Goal: Register for event/course

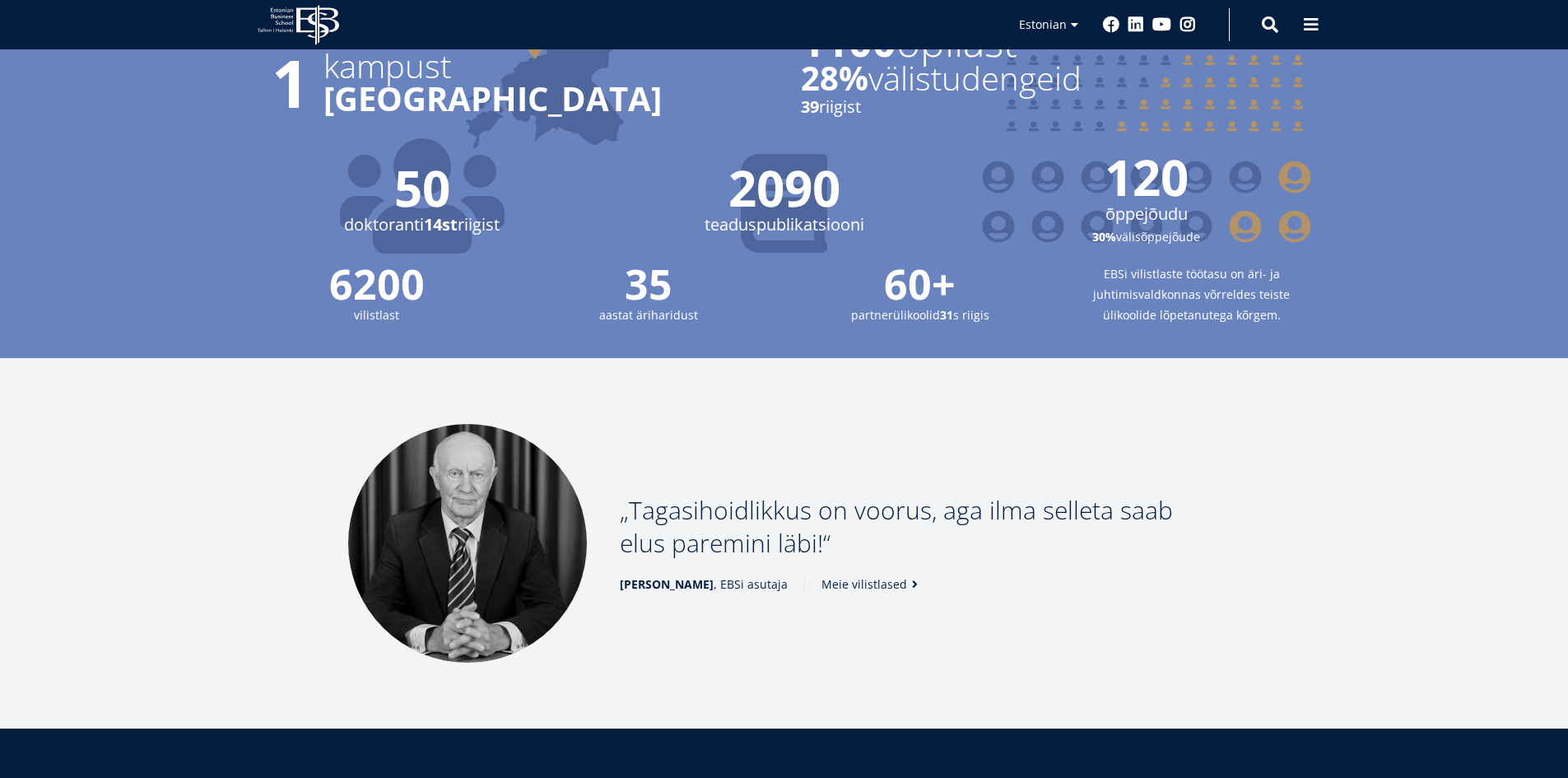
scroll to position [1730, 0]
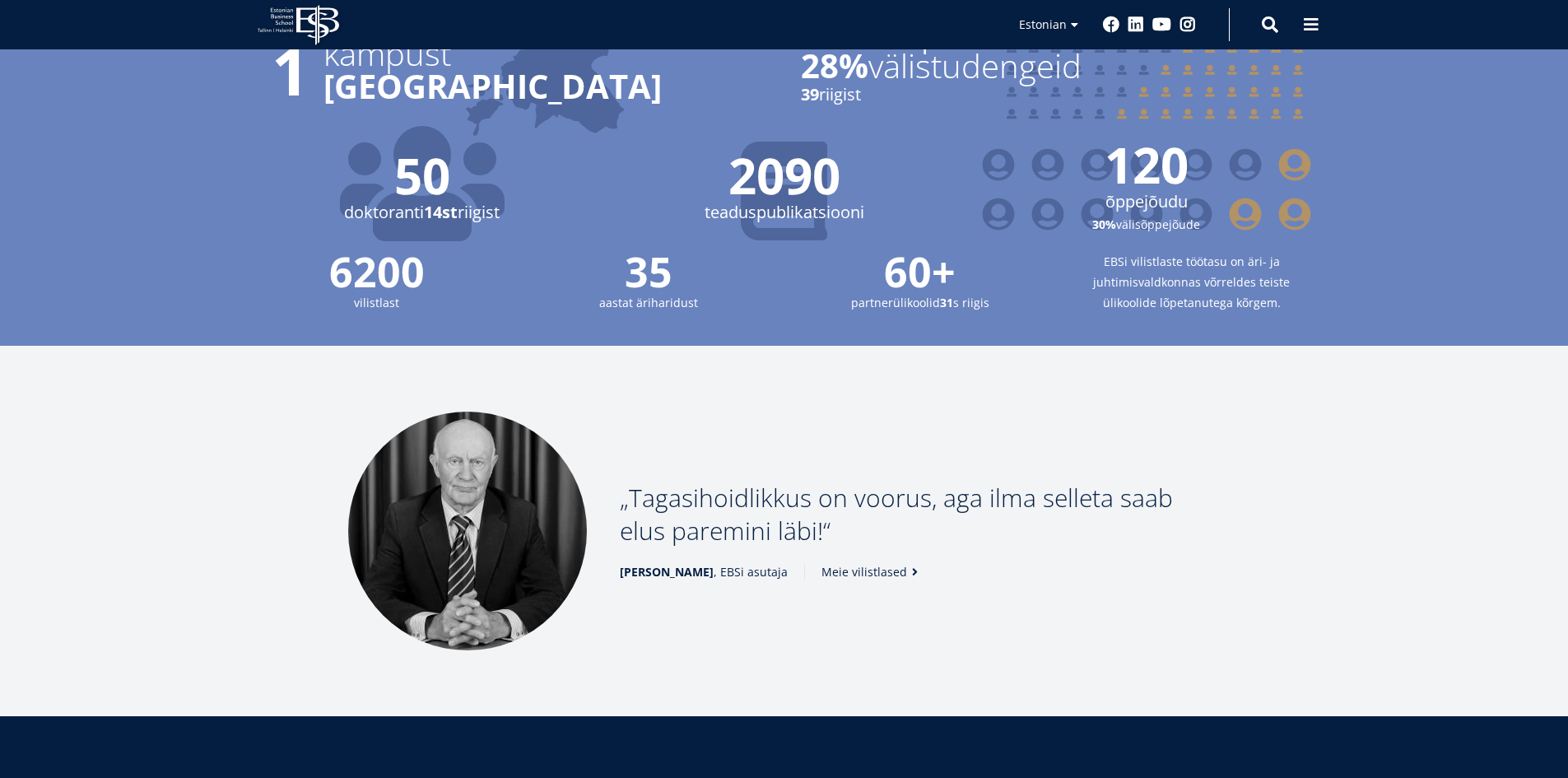
click at [728, 564] on span "[PERSON_NAME] , EBSi asutaja" at bounding box center [704, 572] width 168 height 16
click at [790, 502] on p "Tagasihoidlikkus on voorus, aga ilma selleta saab elus paremini läbi!" at bounding box center [920, 514] width 601 height 66
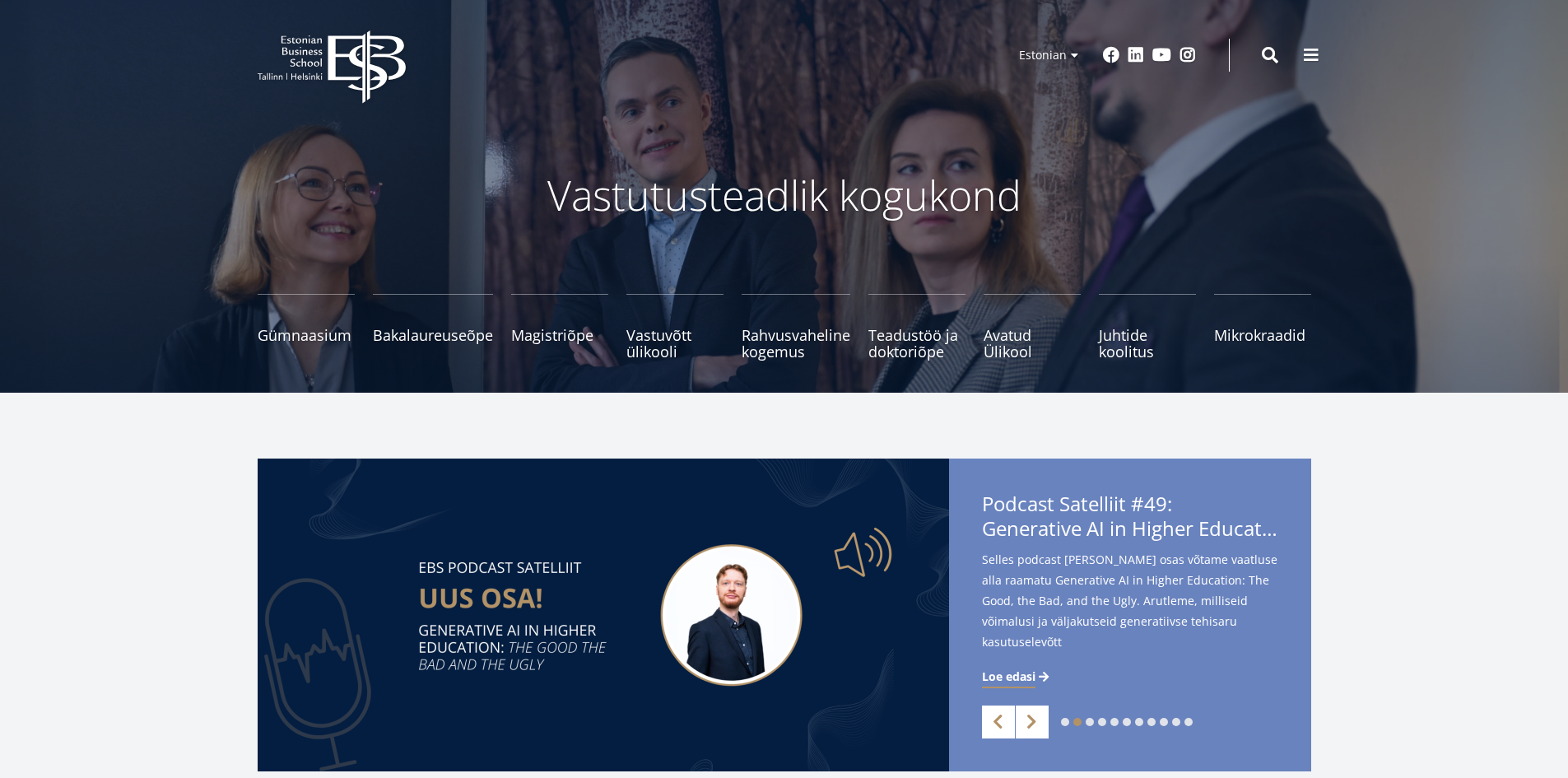
scroll to position [0, 0]
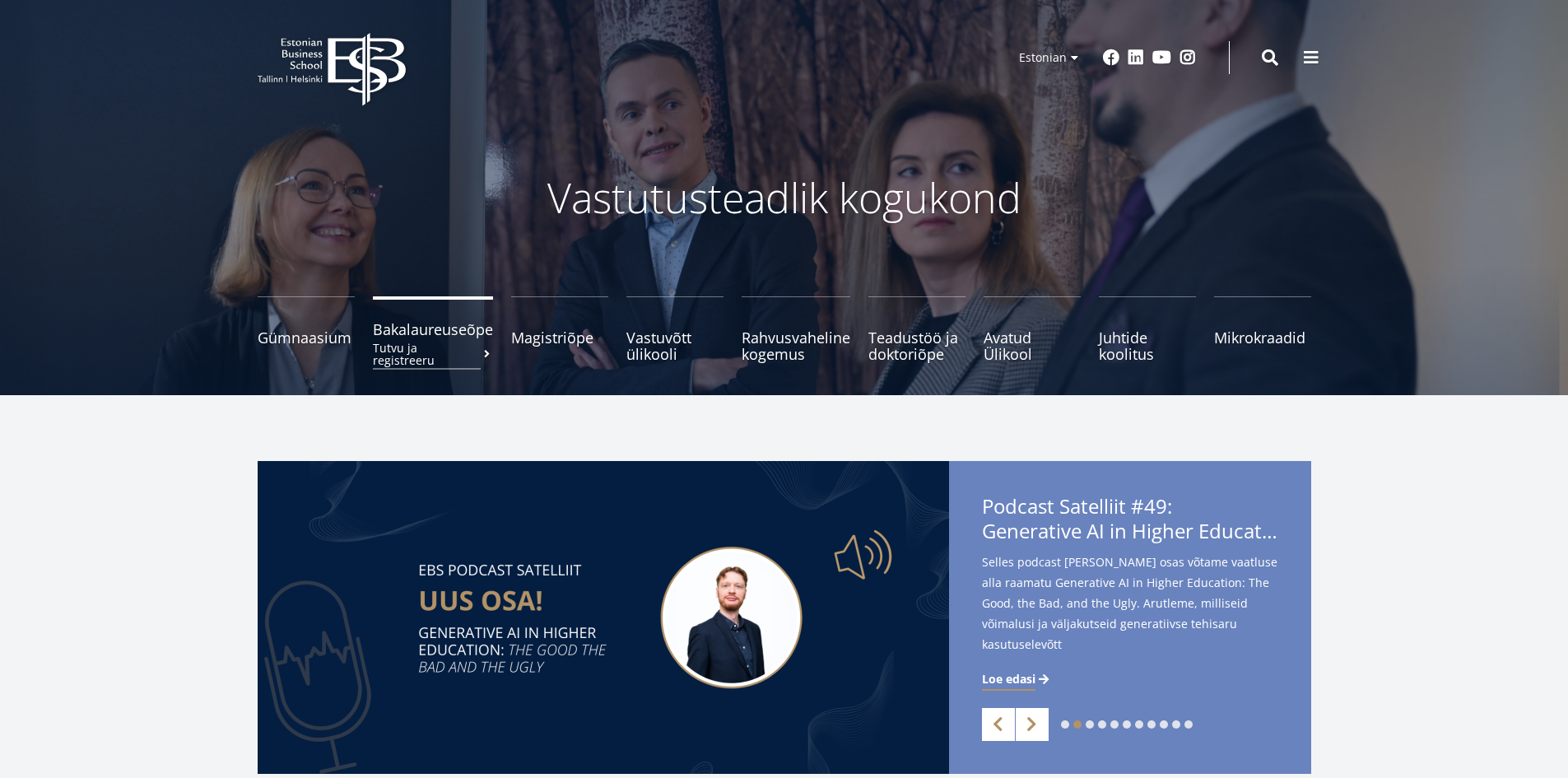
click at [457, 331] on span "Bakalaureuseõpe Tutvu ja registreeru" at bounding box center [433, 329] width 120 height 16
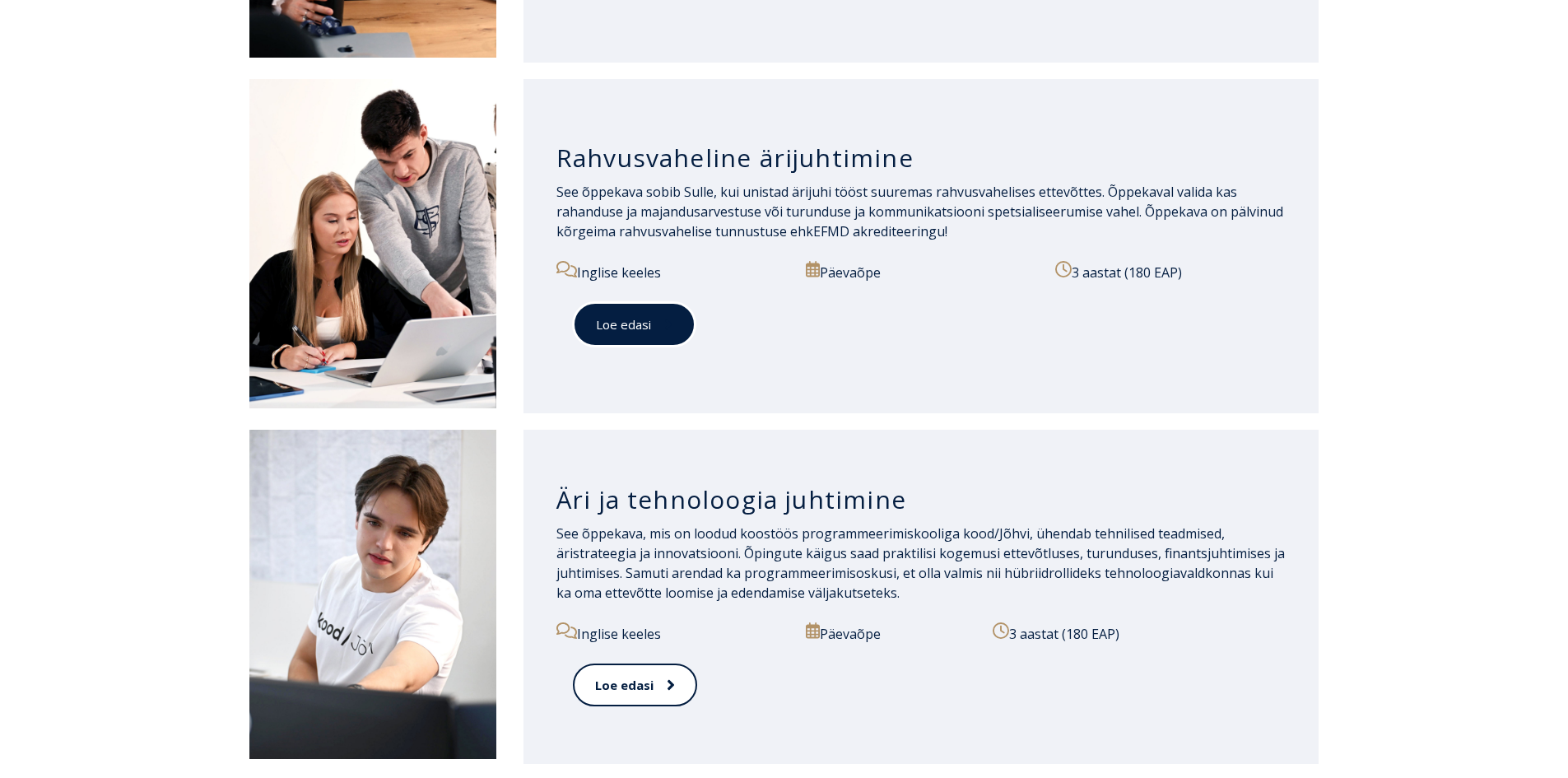
scroll to position [1400, 0]
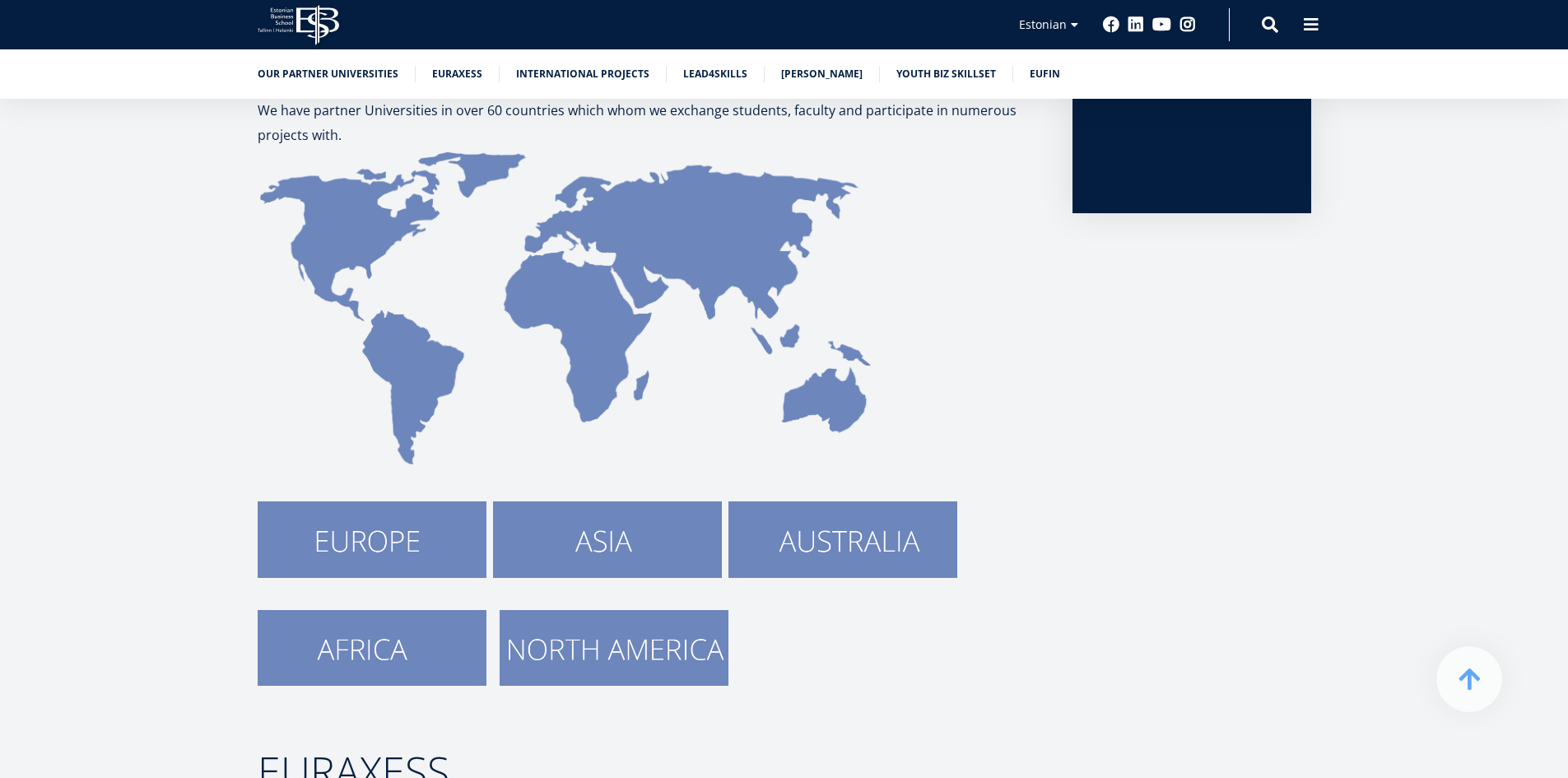
scroll to position [576, 0]
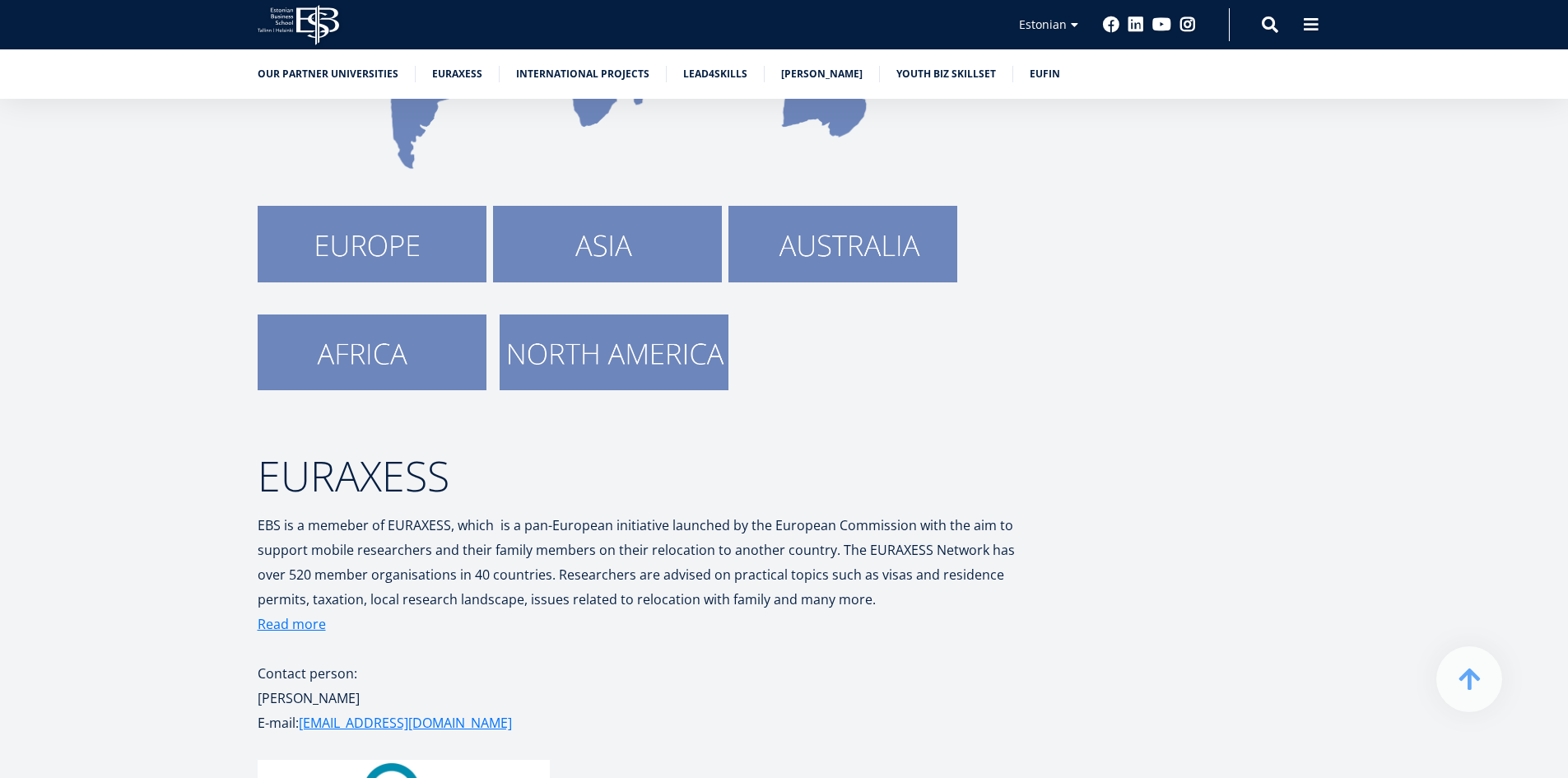
click at [663, 260] on img at bounding box center [607, 243] width 229 height 75
